Goal: Task Accomplishment & Management: Use online tool/utility

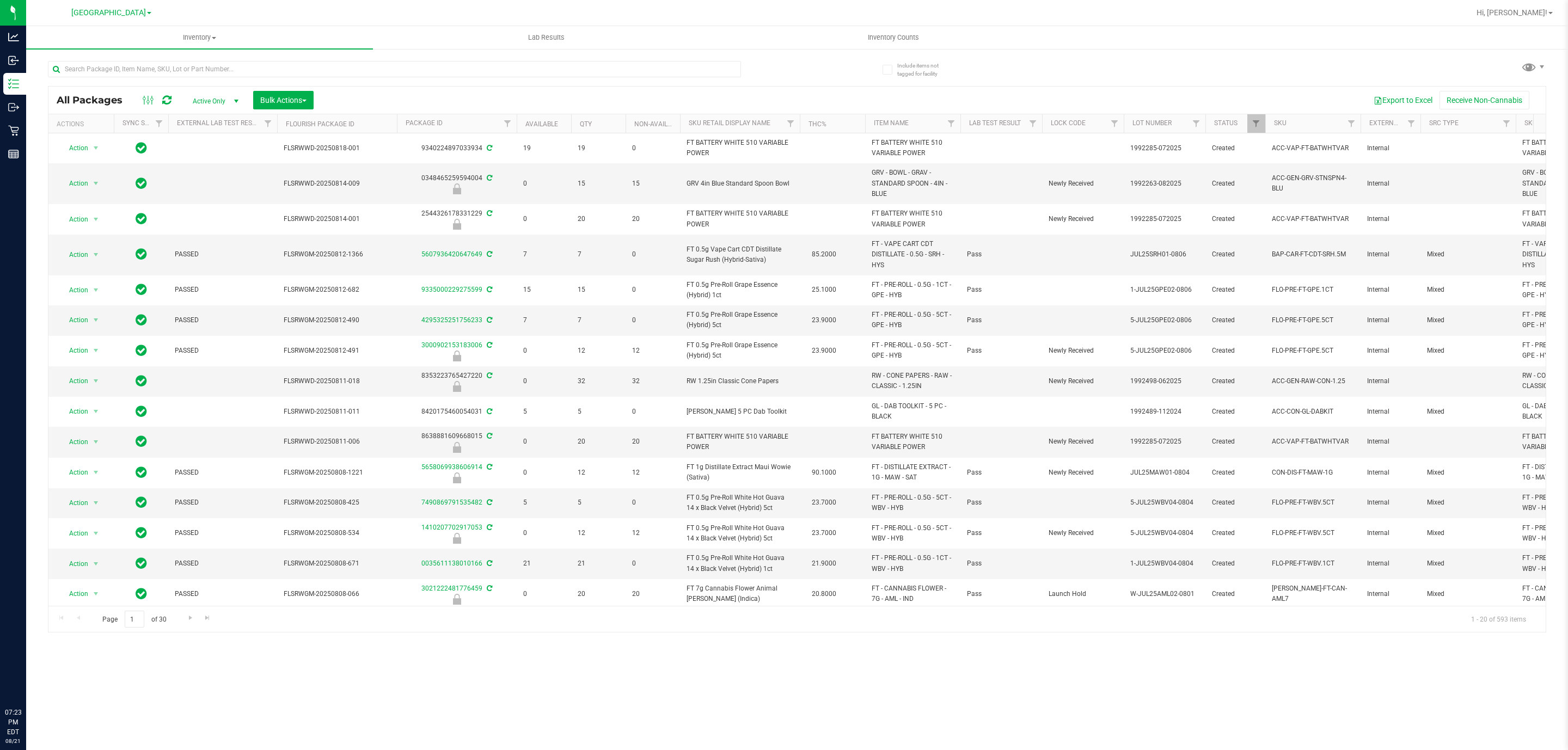
click at [439, 84] on div at bounding box center [395, 73] width 693 height 25
click at [436, 71] on input "text" at bounding box center [395, 69] width 693 height 16
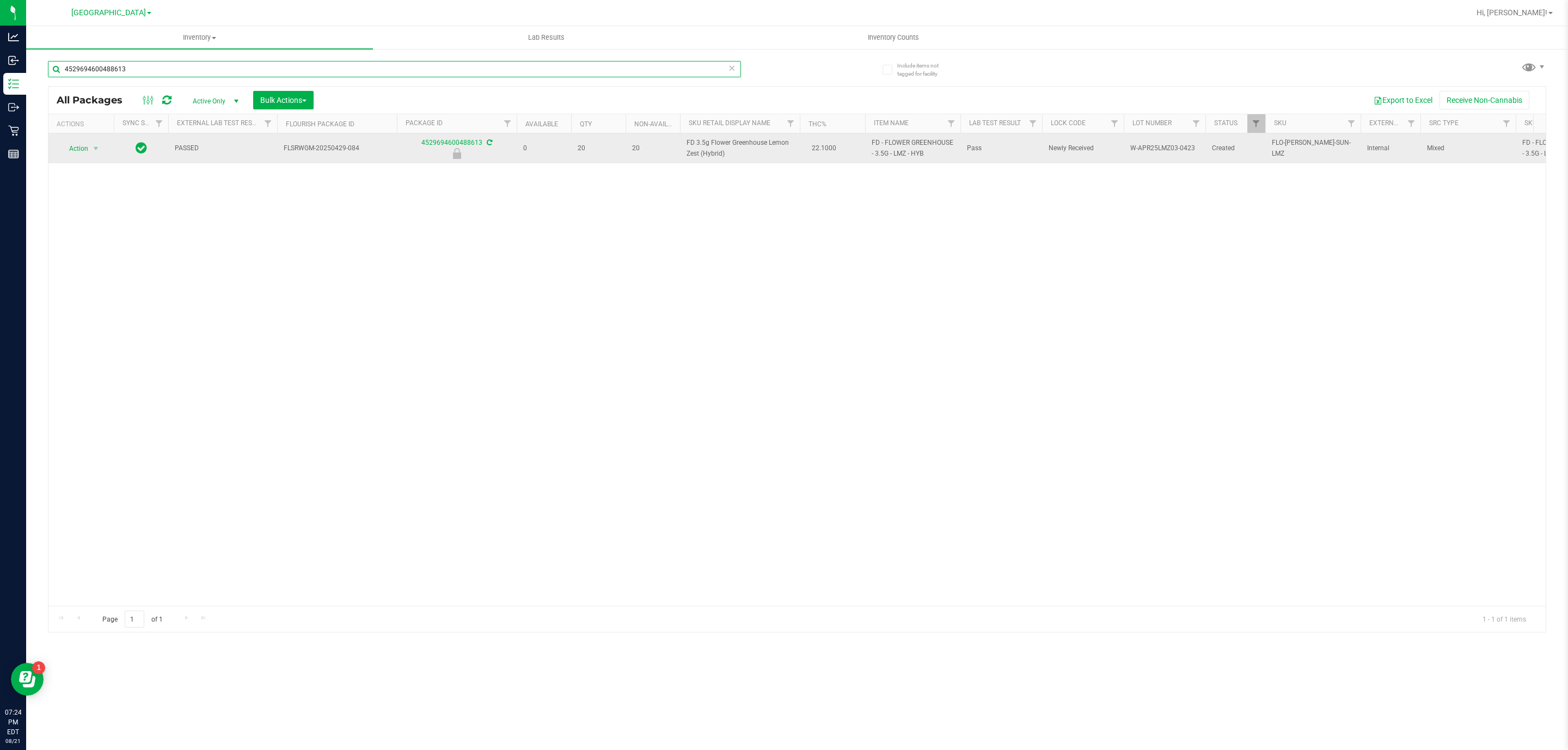
type input "4529694600488613"
click at [66, 152] on span "Action" at bounding box center [74, 149] width 29 height 15
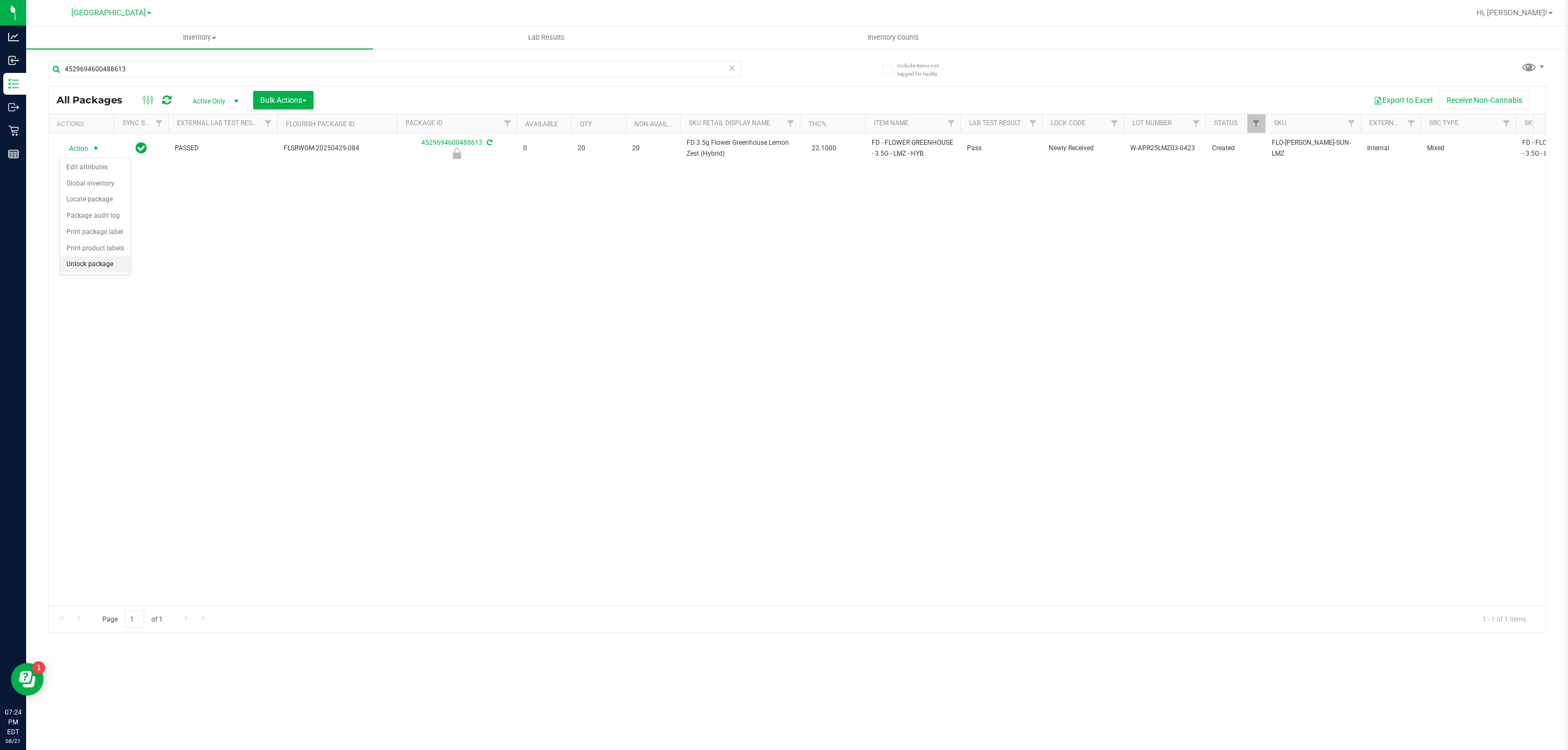
click at [109, 265] on li "Unlock package" at bounding box center [95, 265] width 71 height 16
